Goal: Task Accomplishment & Management: Use online tool/utility

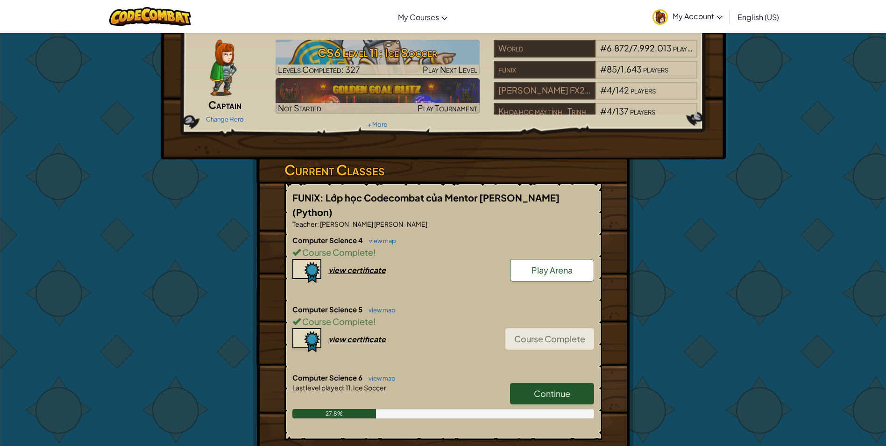
scroll to position [47, 0]
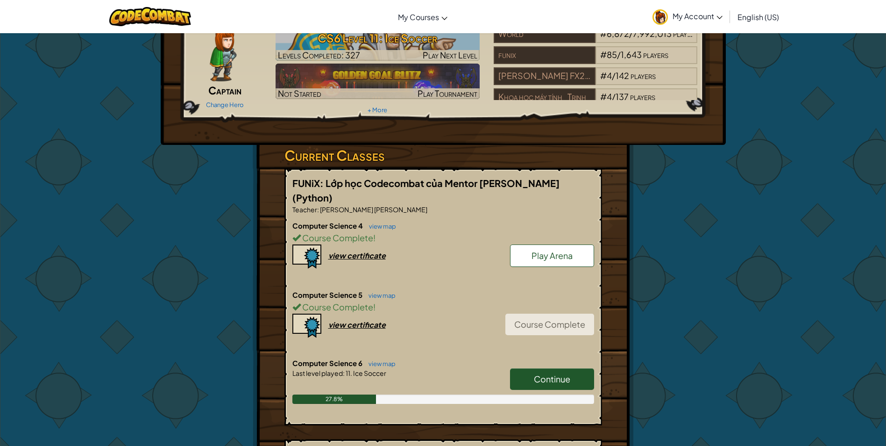
click at [528, 368] on link "Continue" at bounding box center [552, 378] width 84 height 21
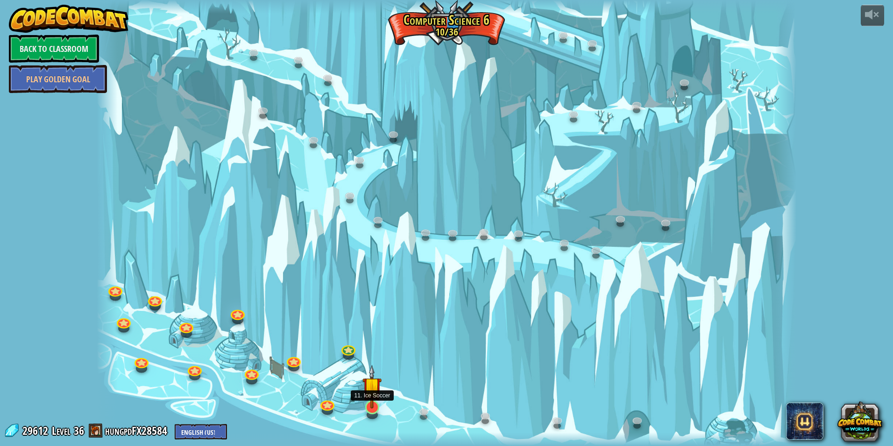
click at [372, 388] on img at bounding box center [371, 385] width 19 height 43
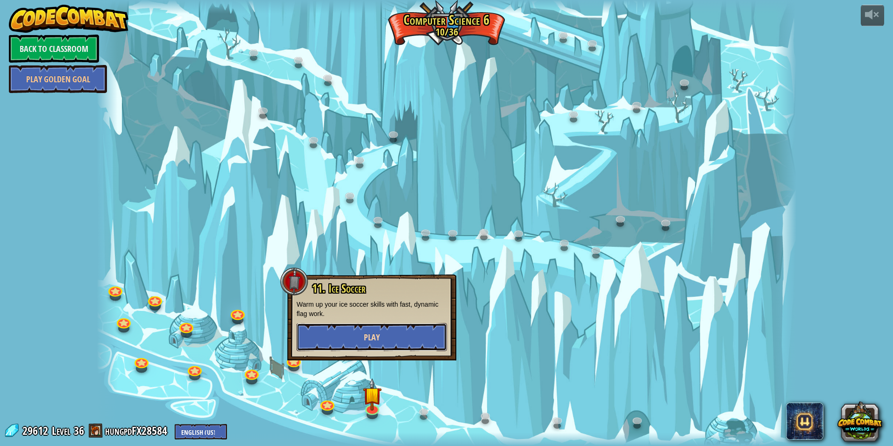
click at [400, 348] on button "Play" at bounding box center [372, 337] width 150 height 28
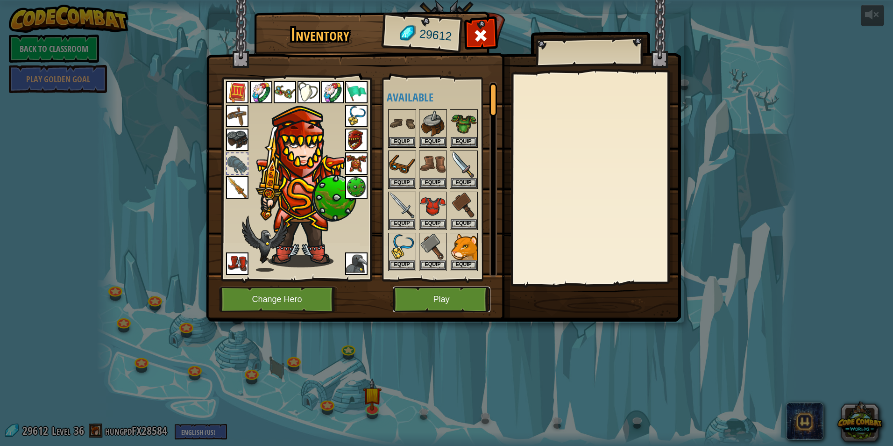
drag, startPoint x: 453, startPoint y: 303, endPoint x: 457, endPoint y: 306, distance: 5.1
click at [457, 306] on button "Play" at bounding box center [442, 299] width 98 height 26
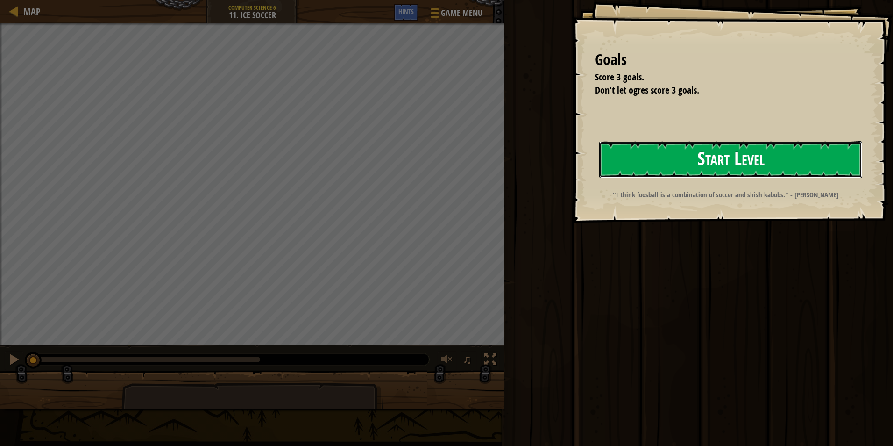
click at [663, 154] on button "Start Level" at bounding box center [730, 159] width 263 height 37
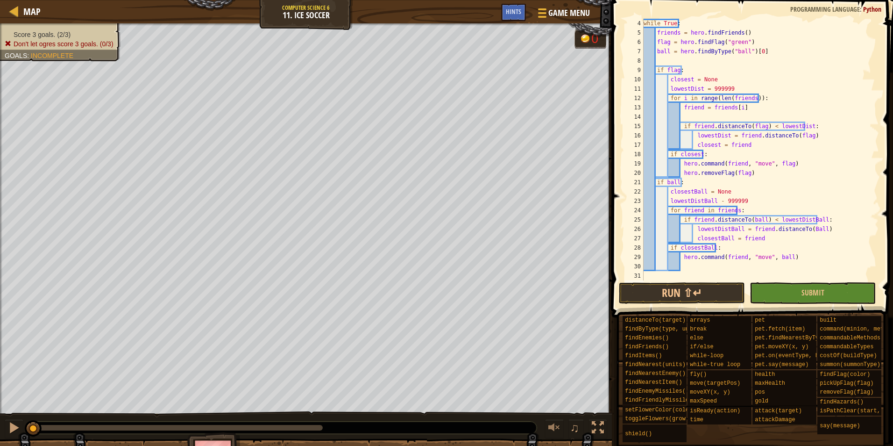
scroll to position [37, 0]
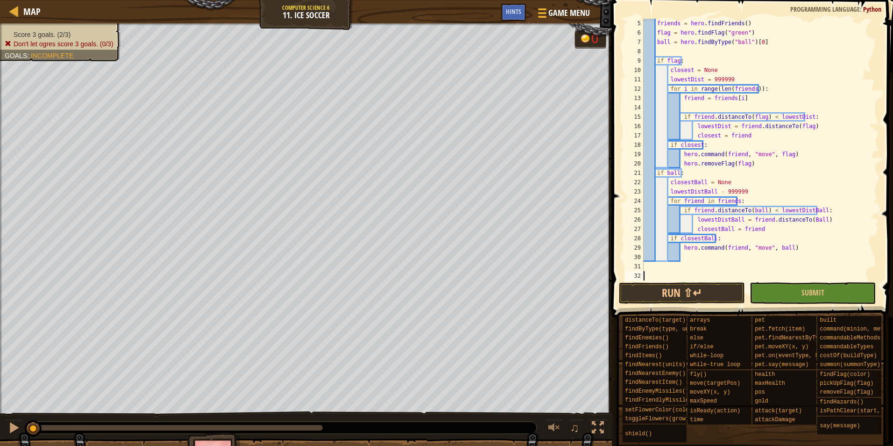
paste textarea "commandAttacker(friends[2], item)"
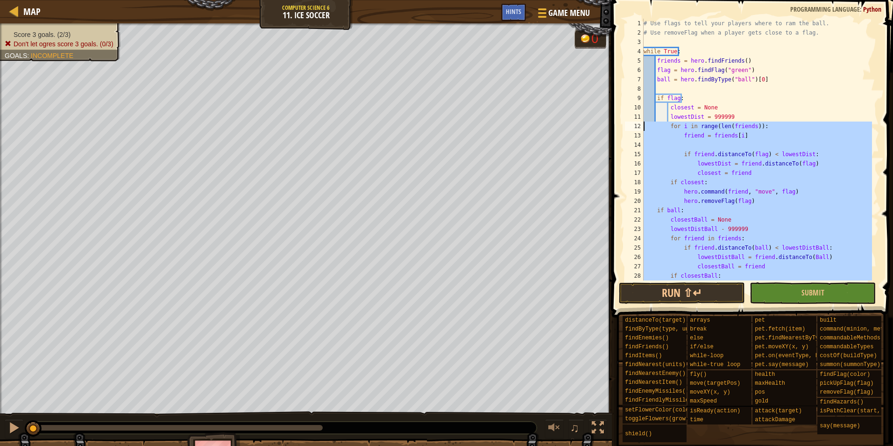
scroll to position [0, 0]
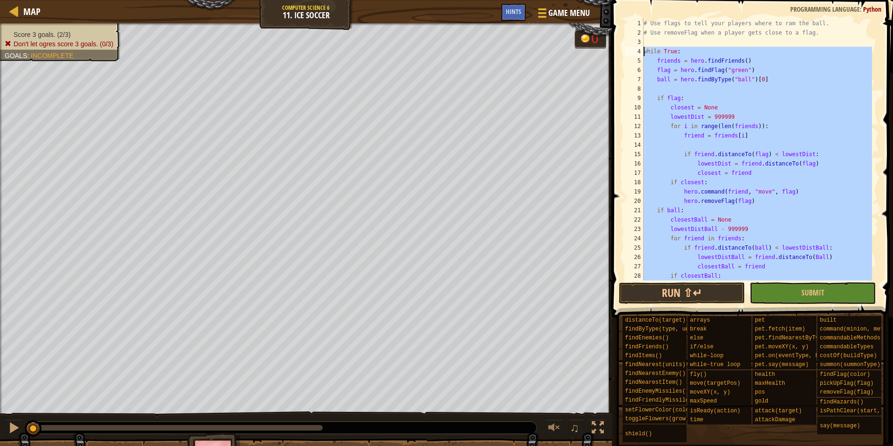
drag, startPoint x: 717, startPoint y: 182, endPoint x: 638, endPoint y: 50, distance: 154.6
click at [638, 50] on div "commandAttacker(friends[2], item) 1 2 3 4 5 6 7 8 9 10 11 12 13 14 15 16 17 18 …" at bounding box center [751, 150] width 256 height 262
type textarea "while True: friends = hero.findFriends()"
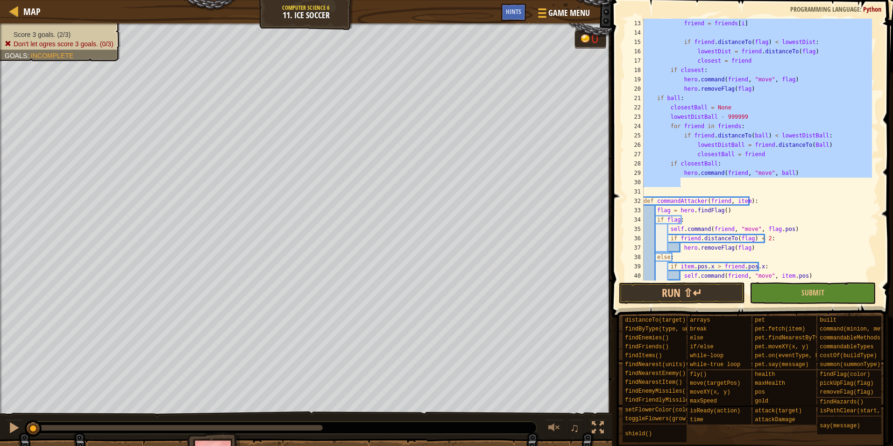
scroll to position [28, 0]
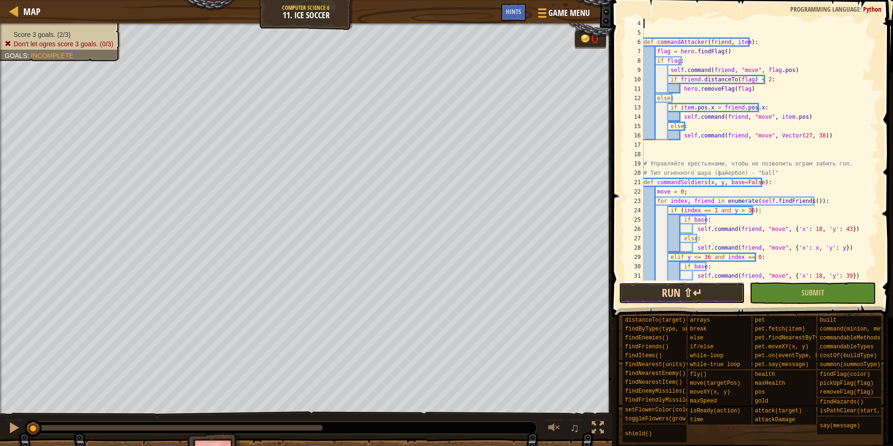
click at [716, 293] on button "Run ⇧↵" at bounding box center [682, 292] width 126 height 21
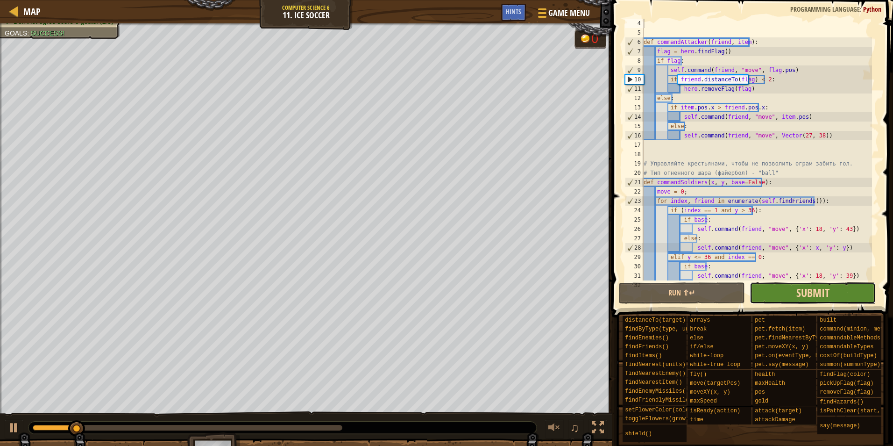
click at [814, 287] on span "Submit" at bounding box center [812, 292] width 33 height 15
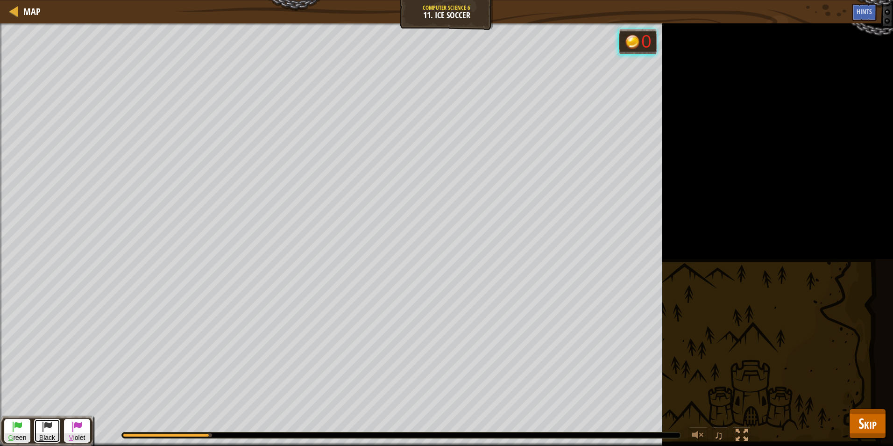
click at [53, 427] on button "B lack" at bounding box center [47, 430] width 26 height 24
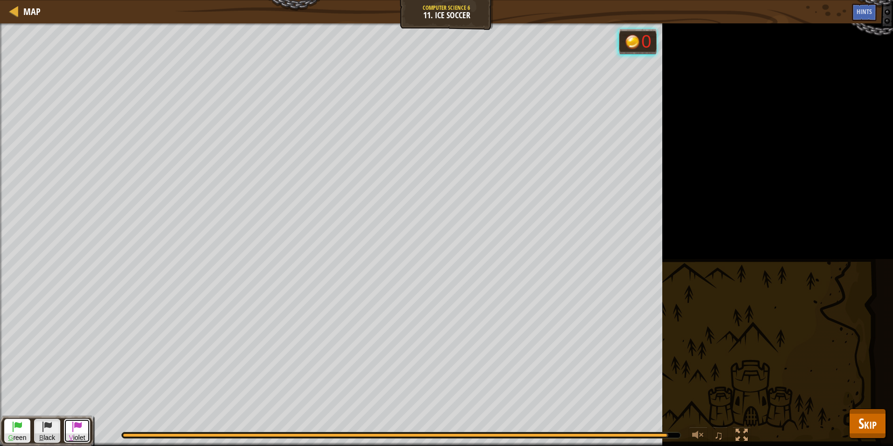
click at [88, 429] on button "V iolet" at bounding box center [77, 430] width 26 height 24
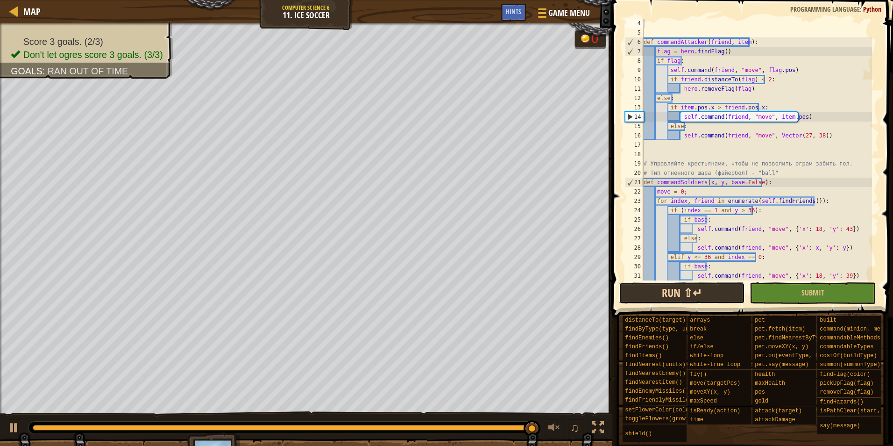
click at [682, 283] on button "Run ⇧↵" at bounding box center [682, 292] width 126 height 21
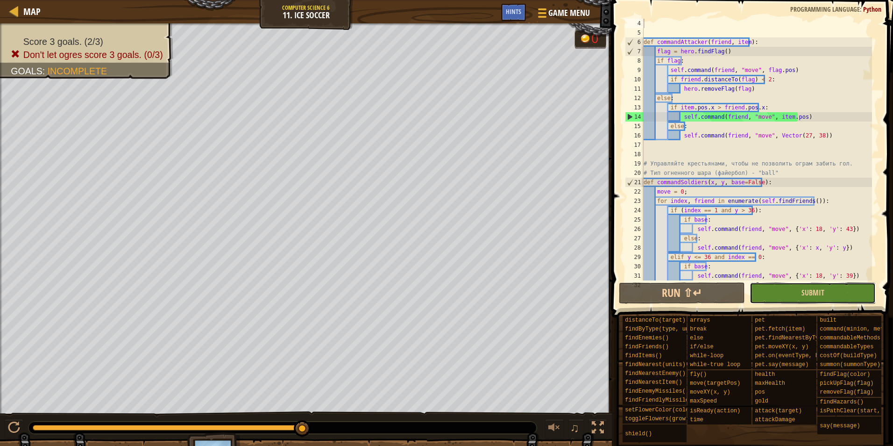
click at [820, 299] on button "Submit" at bounding box center [813, 292] width 126 height 21
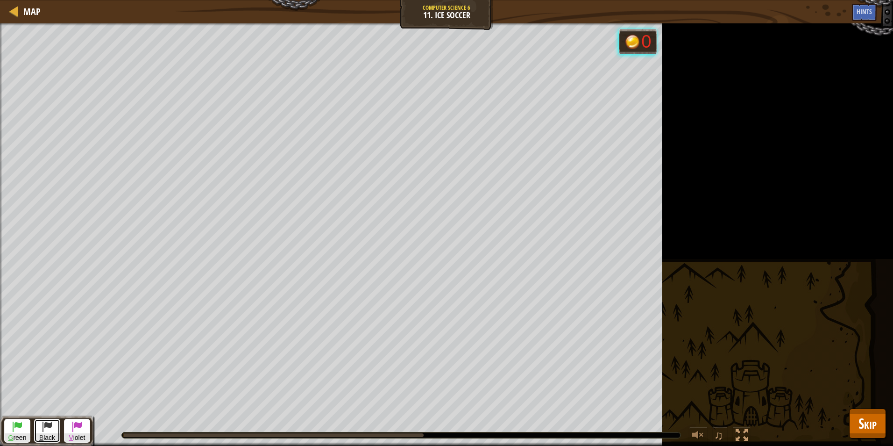
click at [55, 427] on button "B lack" at bounding box center [47, 430] width 26 height 24
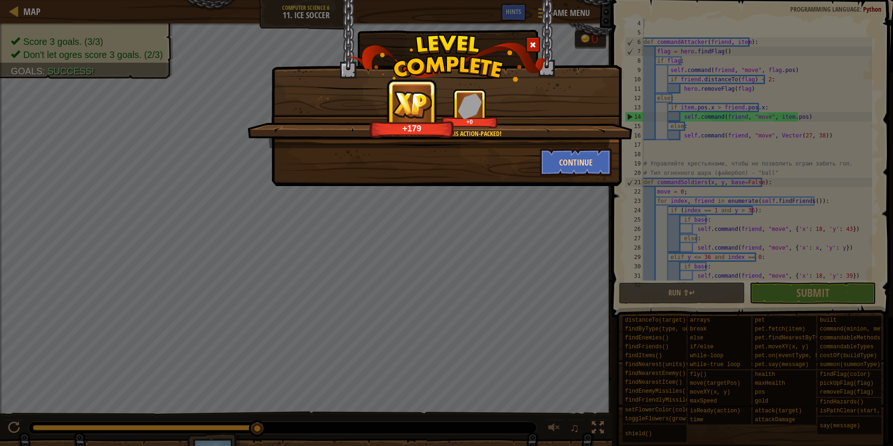
drag, startPoint x: 576, startPoint y: 147, endPoint x: 577, endPoint y: 156, distance: 8.5
click at [577, 156] on div "If only real soccer were this action-packed! +179 +0 Continue" at bounding box center [446, 132] width 331 height 87
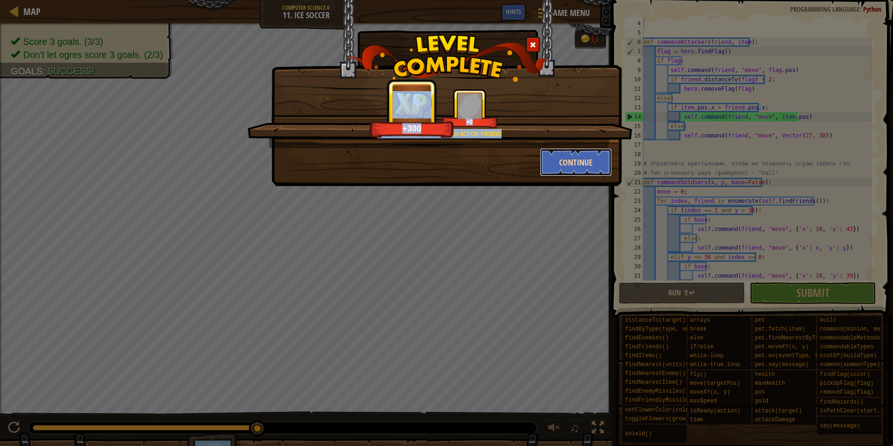
click at [578, 160] on button "Continue" at bounding box center [576, 162] width 72 height 28
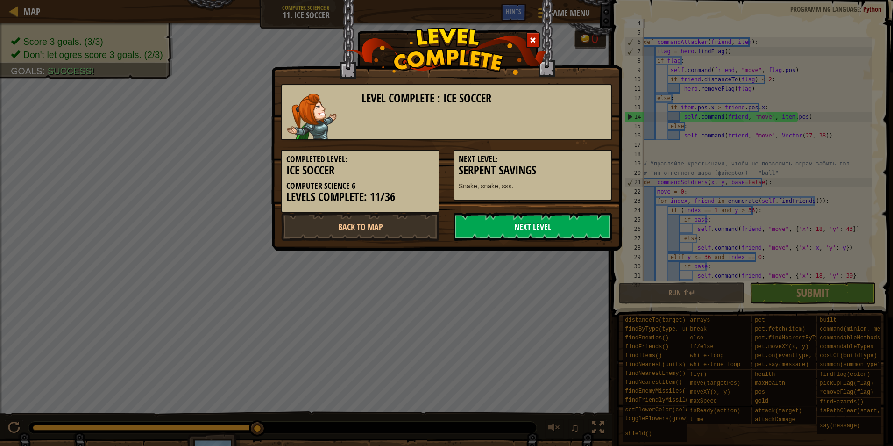
click at [554, 227] on link "Next Level" at bounding box center [533, 227] width 158 height 28
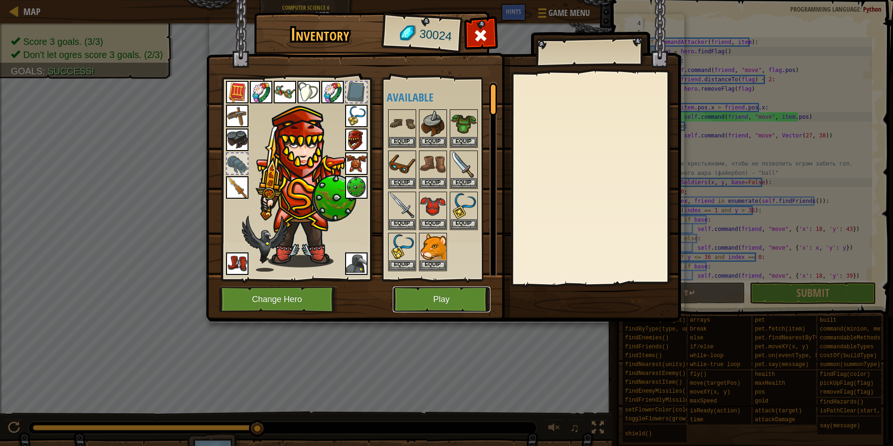
click at [447, 306] on button "Play" at bounding box center [442, 299] width 98 height 26
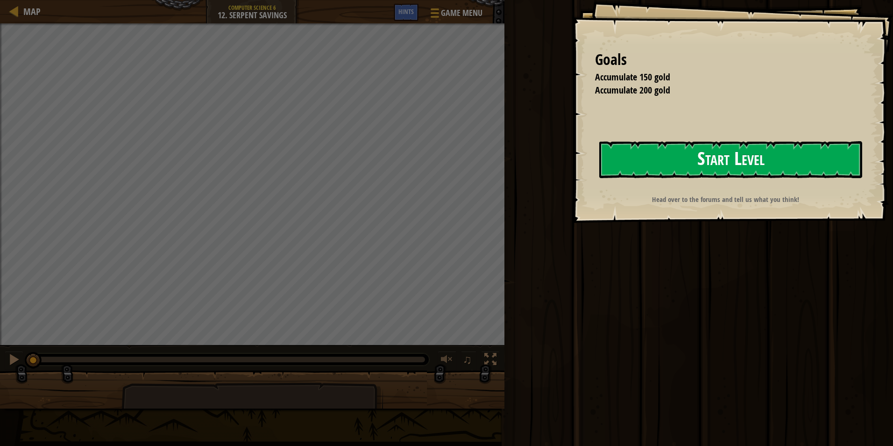
click at [699, 156] on button "Start Level" at bounding box center [730, 159] width 263 height 37
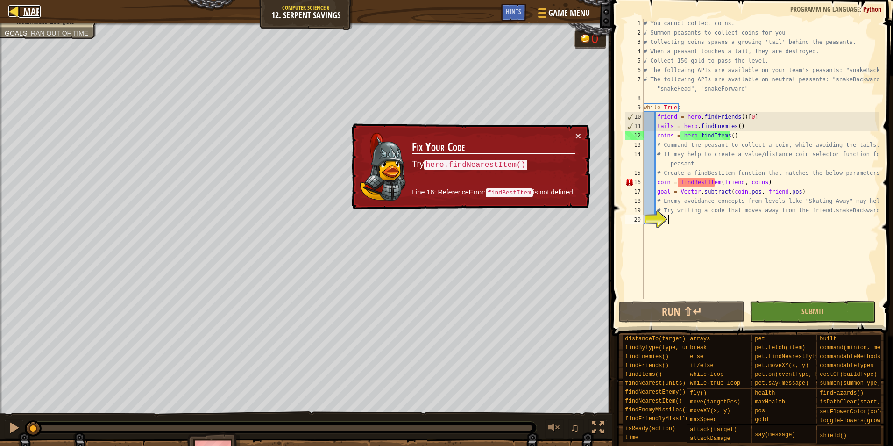
click at [29, 15] on span "Map" at bounding box center [31, 11] width 17 height 13
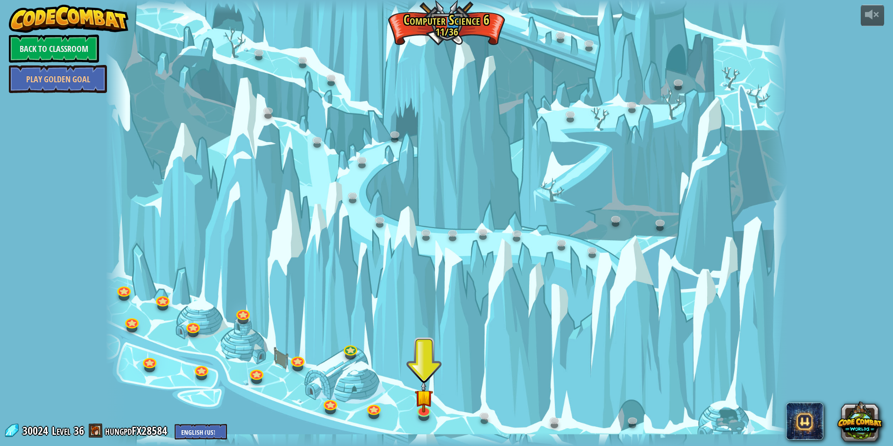
click at [385, 410] on div at bounding box center [447, 223] width 682 height 446
click at [379, 410] on link at bounding box center [373, 406] width 19 height 19
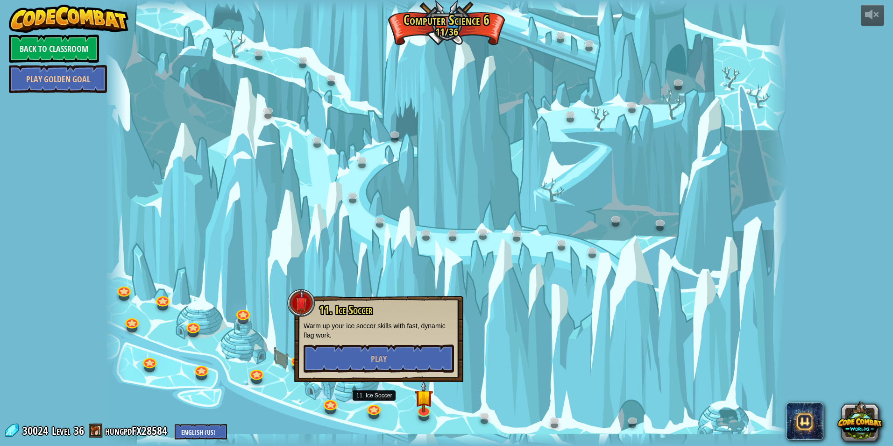
click at [418, 342] on div "11. Ice Soccer Warm up your ice soccer skills with fast, dynamic flag work. Play" at bounding box center [379, 338] width 150 height 69
click at [418, 352] on button "Play" at bounding box center [379, 358] width 150 height 28
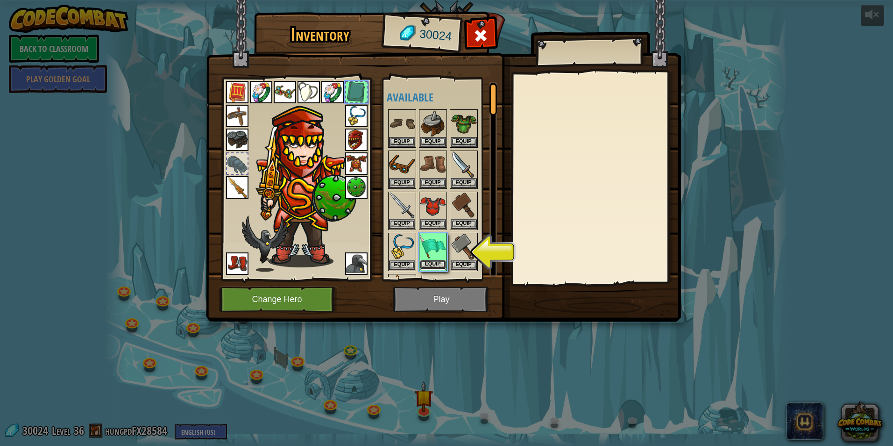
click at [434, 260] on button "Equip" at bounding box center [433, 265] width 26 height 10
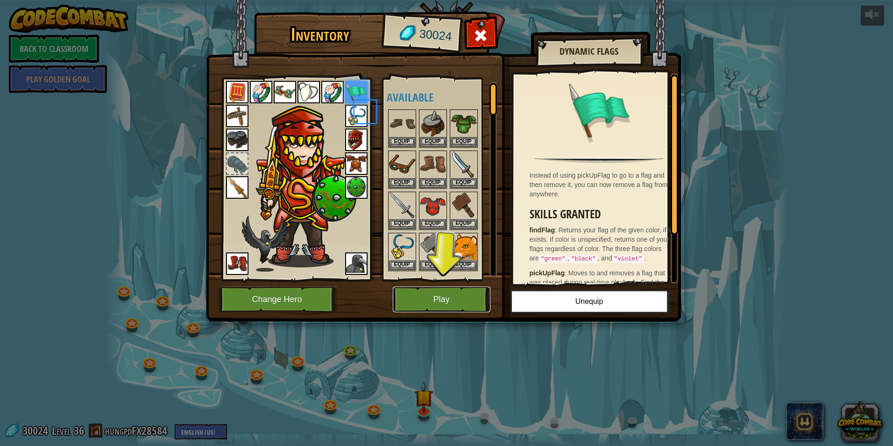
click at [457, 292] on button "Play" at bounding box center [442, 299] width 98 height 26
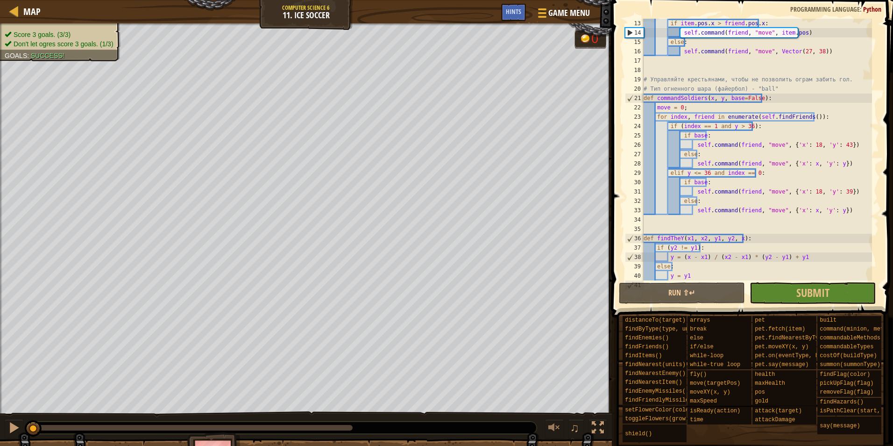
scroll to position [84, 0]
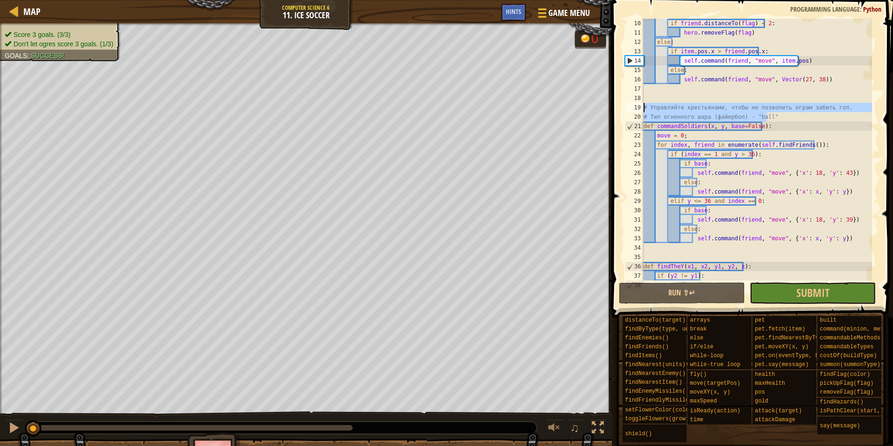
drag, startPoint x: 789, startPoint y: 115, endPoint x: 635, endPoint y: 106, distance: 154.8
click at [635, 106] on div "10 11 12 13 14 15 16 17 18 19 20 21 22 23 24 25 26 27 28 29 30 31 32 33 34 35 3…" at bounding box center [751, 150] width 256 height 262
type textarea "# Управляйте крестьянами, чтобы не позволить ограм забить гол. # Тип огненного …"
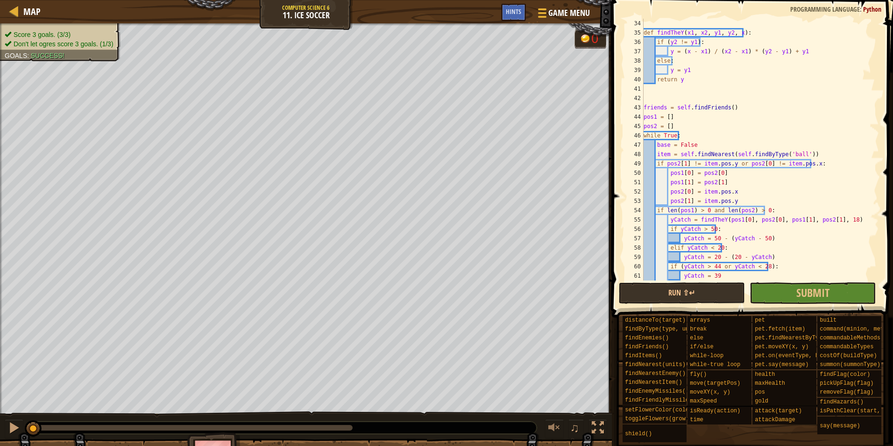
scroll to position [374, 0]
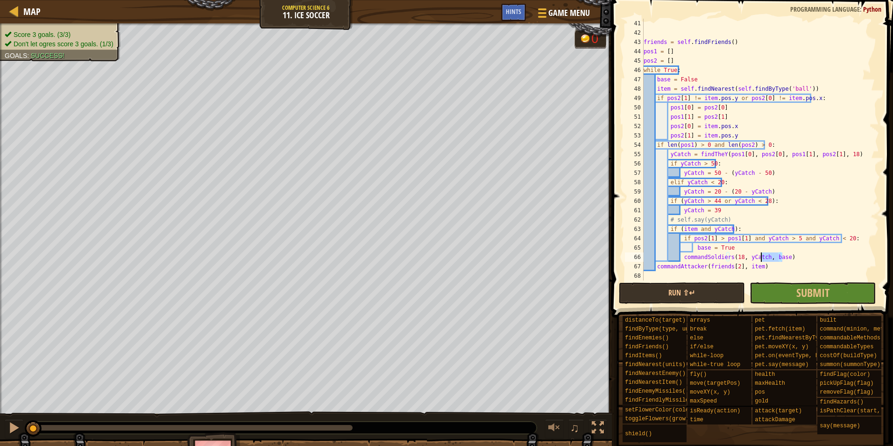
drag, startPoint x: 821, startPoint y: 259, endPoint x: 726, endPoint y: 249, distance: 95.8
click at [726, 249] on div "friends = self . findFriends ( ) pos1 = [ ] pos2 = [ ] while True : base = Fals…" at bounding box center [757, 159] width 230 height 280
type textarea "base = True commandSoldiers(18, yCatch, base)"
click at [777, 273] on div "friends = self . findFriends ( ) pos1 = [ ] pos2 = [ ] while True : base = Fals…" at bounding box center [757, 159] width 230 height 280
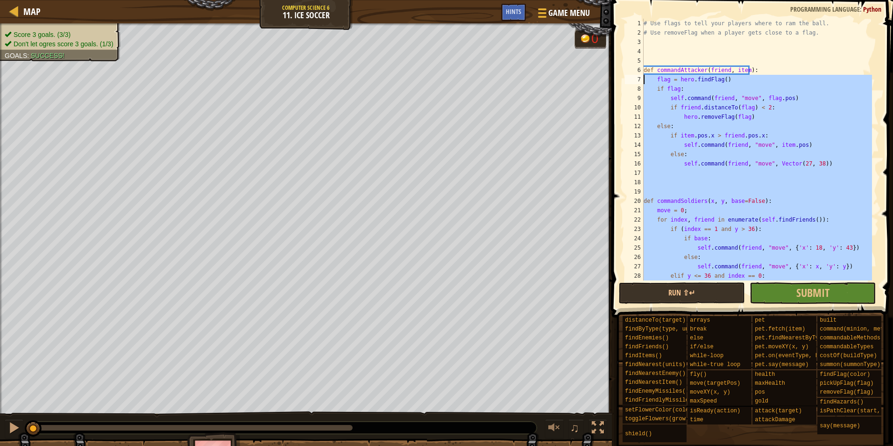
scroll to position [0, 0]
drag, startPoint x: 777, startPoint y: 273, endPoint x: 638, endPoint y: 70, distance: 246.7
click at [638, 70] on div "1 2 3 4 5 6 7 8 9 10 11 12 13 14 15 16 17 18 19 20 21 22 23 24 25 26 27 28 29 #…" at bounding box center [751, 150] width 256 height 262
type textarea "def commandAttacker(friend, item): flag = hero.findFlag()"
click at [809, 289] on span "Submit" at bounding box center [812, 292] width 33 height 15
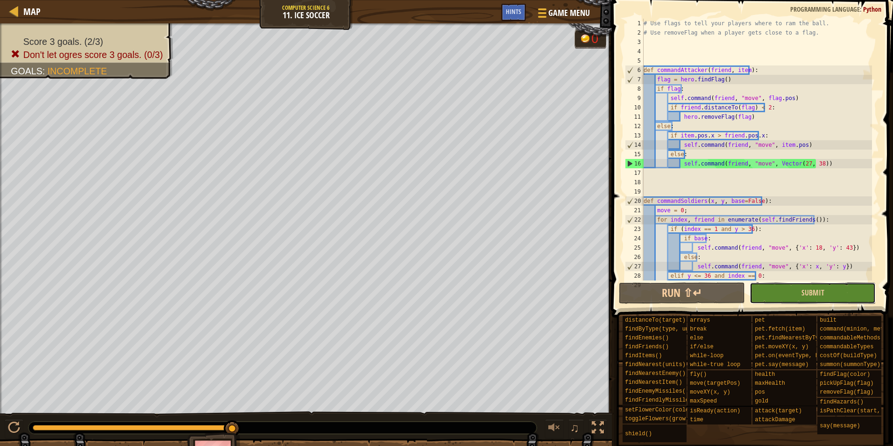
click at [799, 296] on button "Submit" at bounding box center [813, 292] width 126 height 21
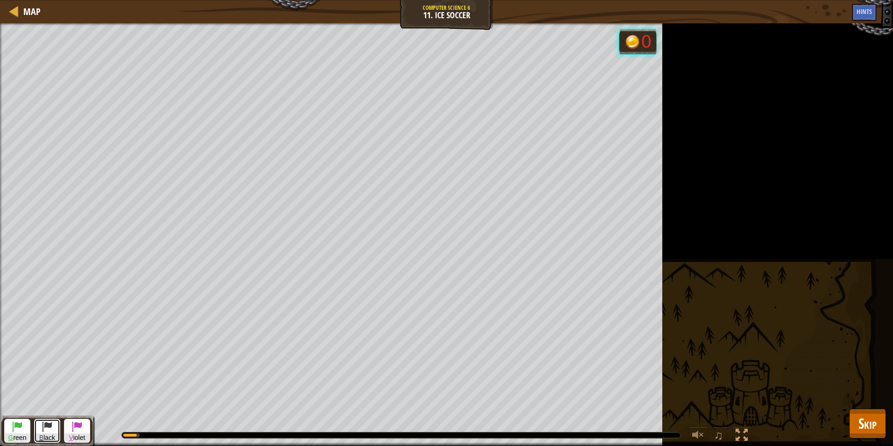
click at [47, 423] on span at bounding box center [47, 425] width 11 height 11
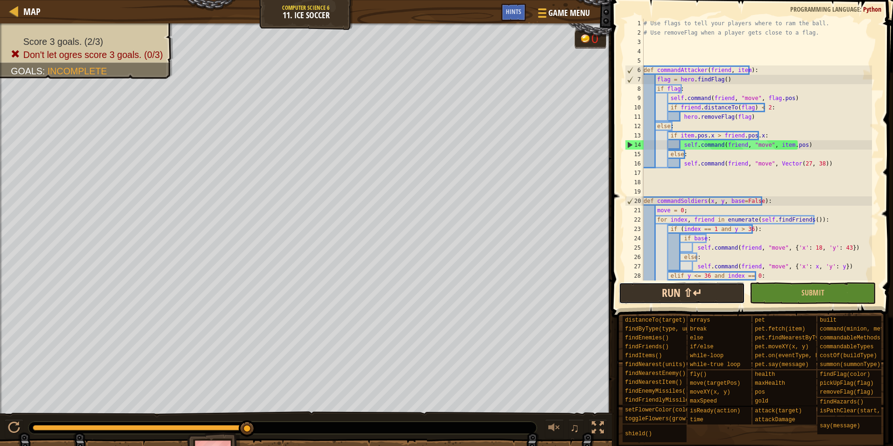
click at [722, 294] on button "Run ⇧↵" at bounding box center [682, 292] width 126 height 21
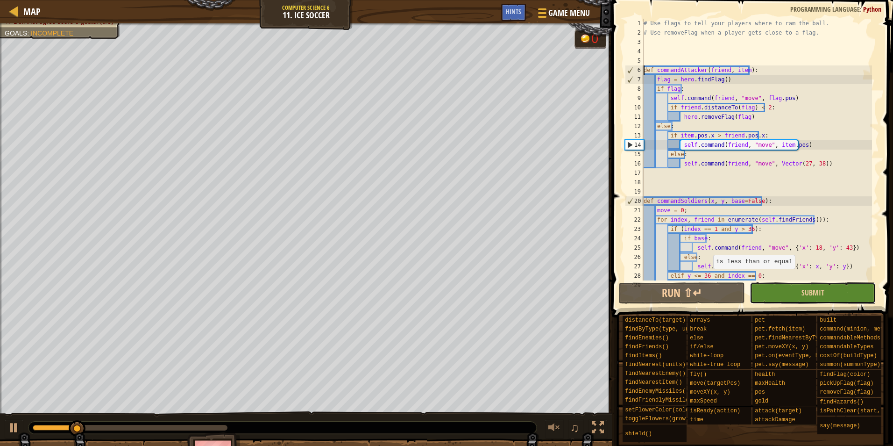
click at [797, 293] on button "Submit" at bounding box center [813, 292] width 126 height 21
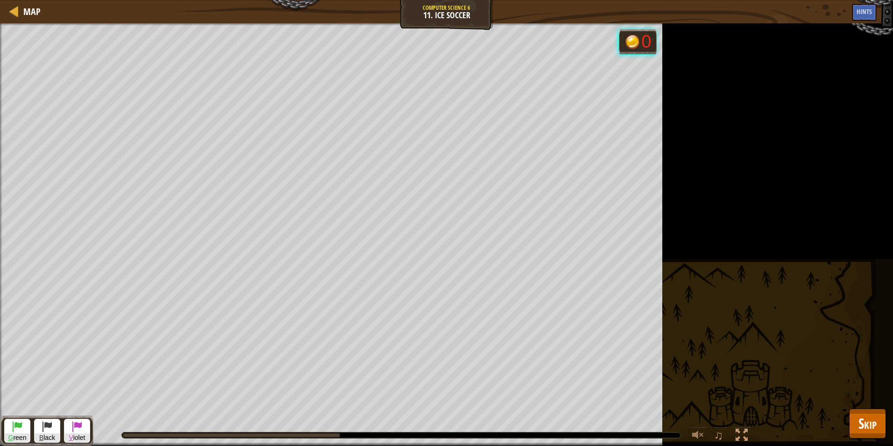
click at [837, 414] on div "Score 3 goals. (1/3) Don't let ogres score 3 goals. (0/3) Goals : Running... G …" at bounding box center [446, 234] width 893 height 422
click at [872, 419] on span "Skip" at bounding box center [867, 422] width 18 height 19
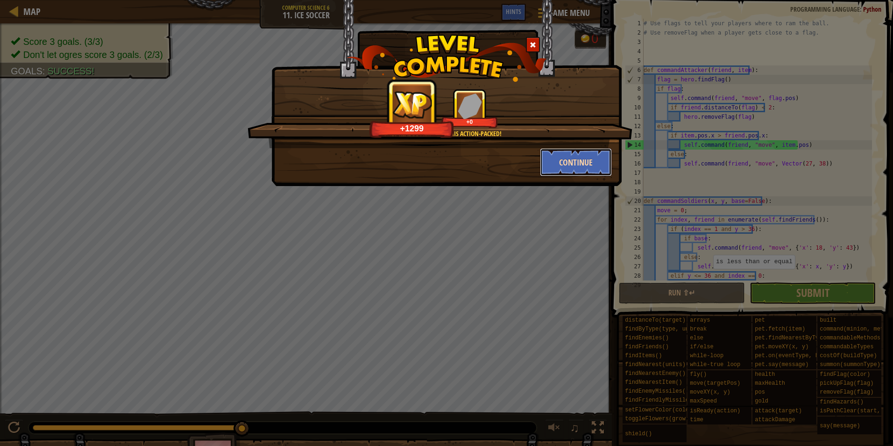
click at [574, 159] on button "Continue" at bounding box center [576, 162] width 72 height 28
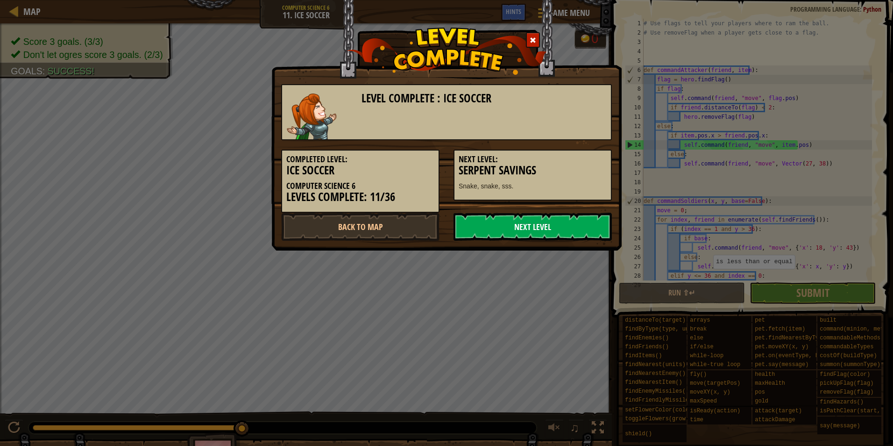
click at [504, 234] on link "Next Level" at bounding box center [533, 227] width 158 height 28
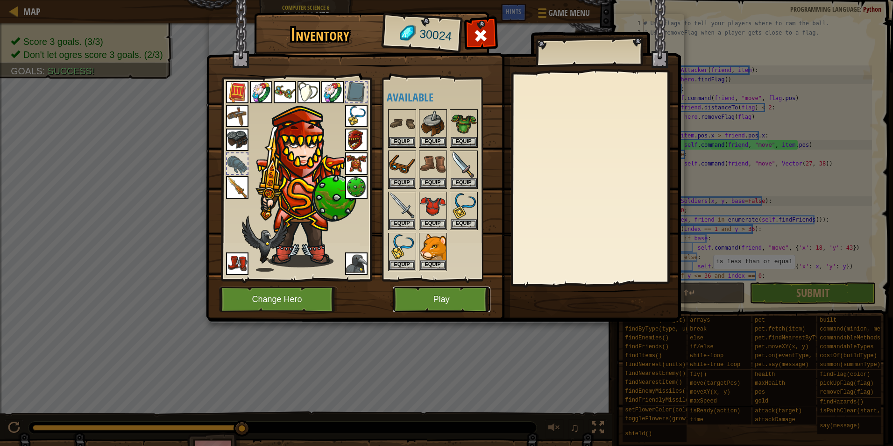
click at [436, 294] on button "Play" at bounding box center [442, 299] width 98 height 26
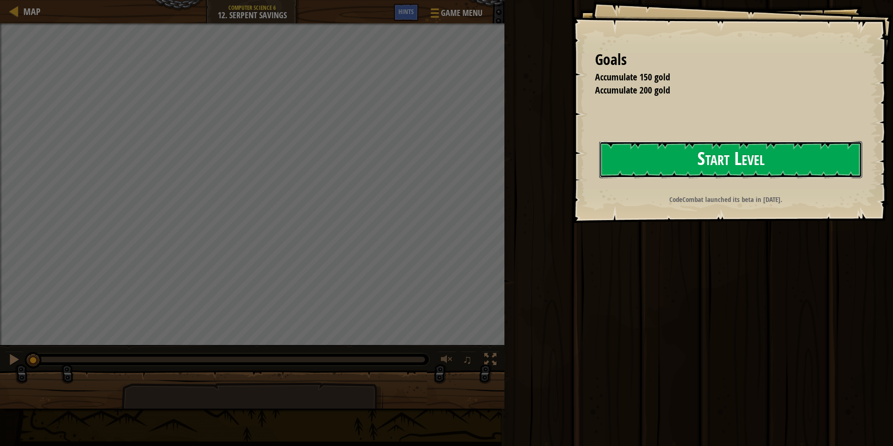
click at [811, 158] on button "Start Level" at bounding box center [730, 159] width 263 height 37
